Goal: Complete application form: Complete application form

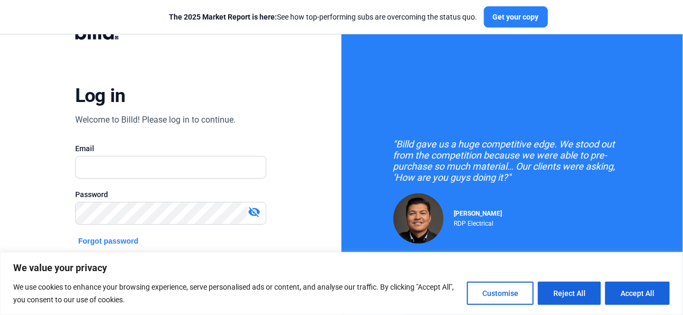
scroll to position [16, 0]
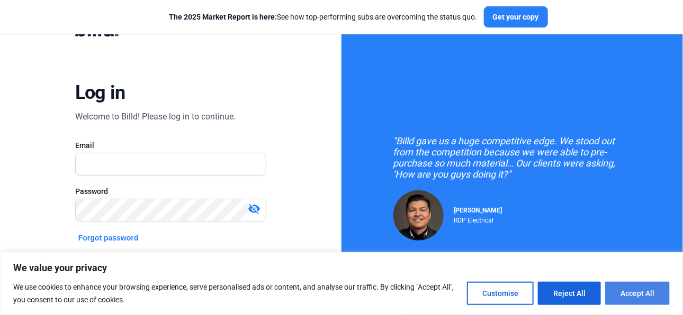
click at [644, 294] on button "Accept All" at bounding box center [637, 293] width 65 height 23
checkbox input "true"
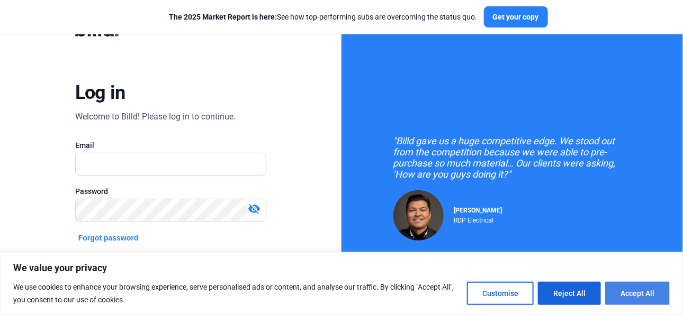
checkbox input "true"
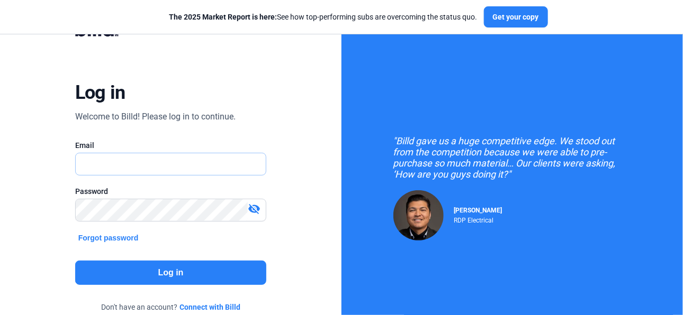
click at [114, 170] on input "text" at bounding box center [165, 164] width 179 height 22
click at [140, 158] on input "text" at bounding box center [171, 164] width 190 height 22
type input "[PERSON_NAME][EMAIL_ADDRESS][DOMAIN_NAME]"
